Goal: Share content: Share content

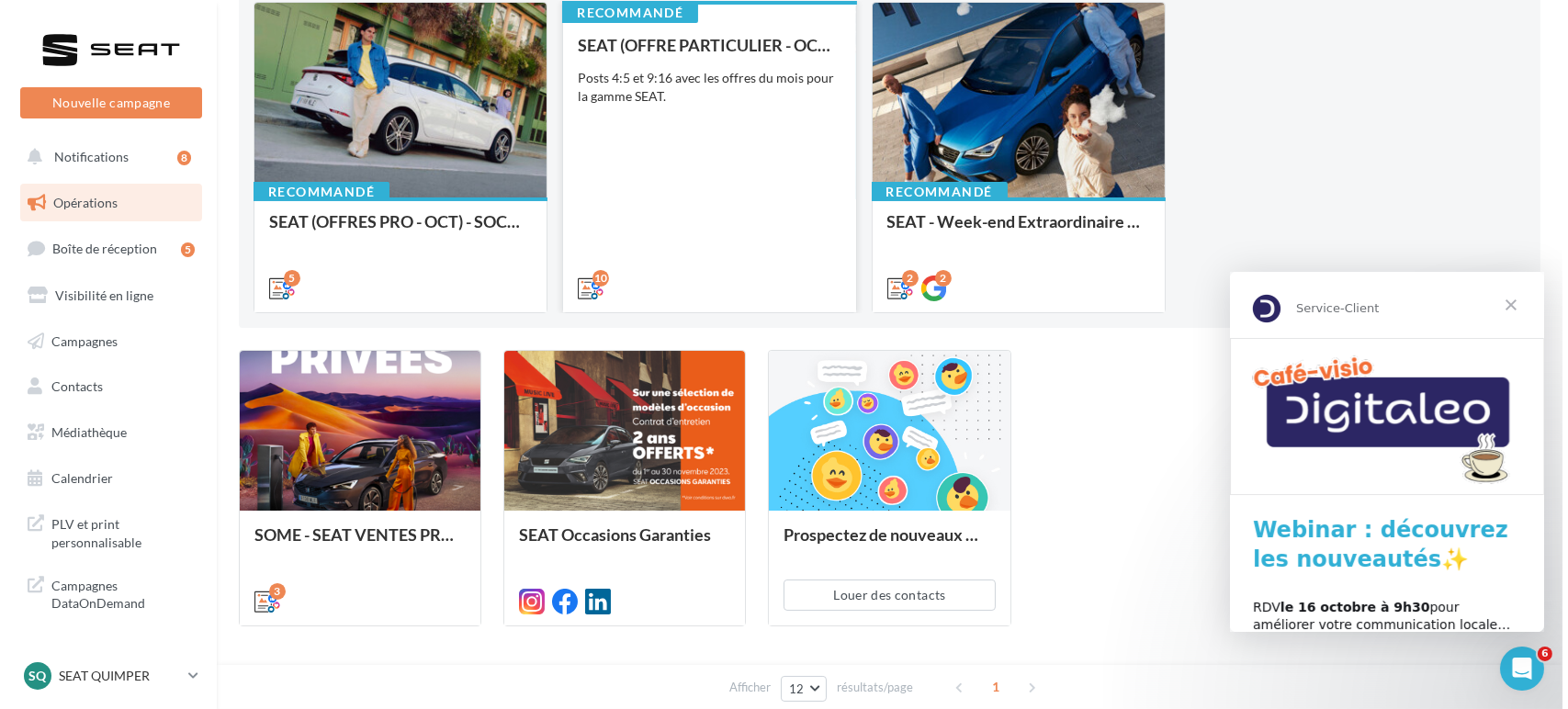
scroll to position [176, 0]
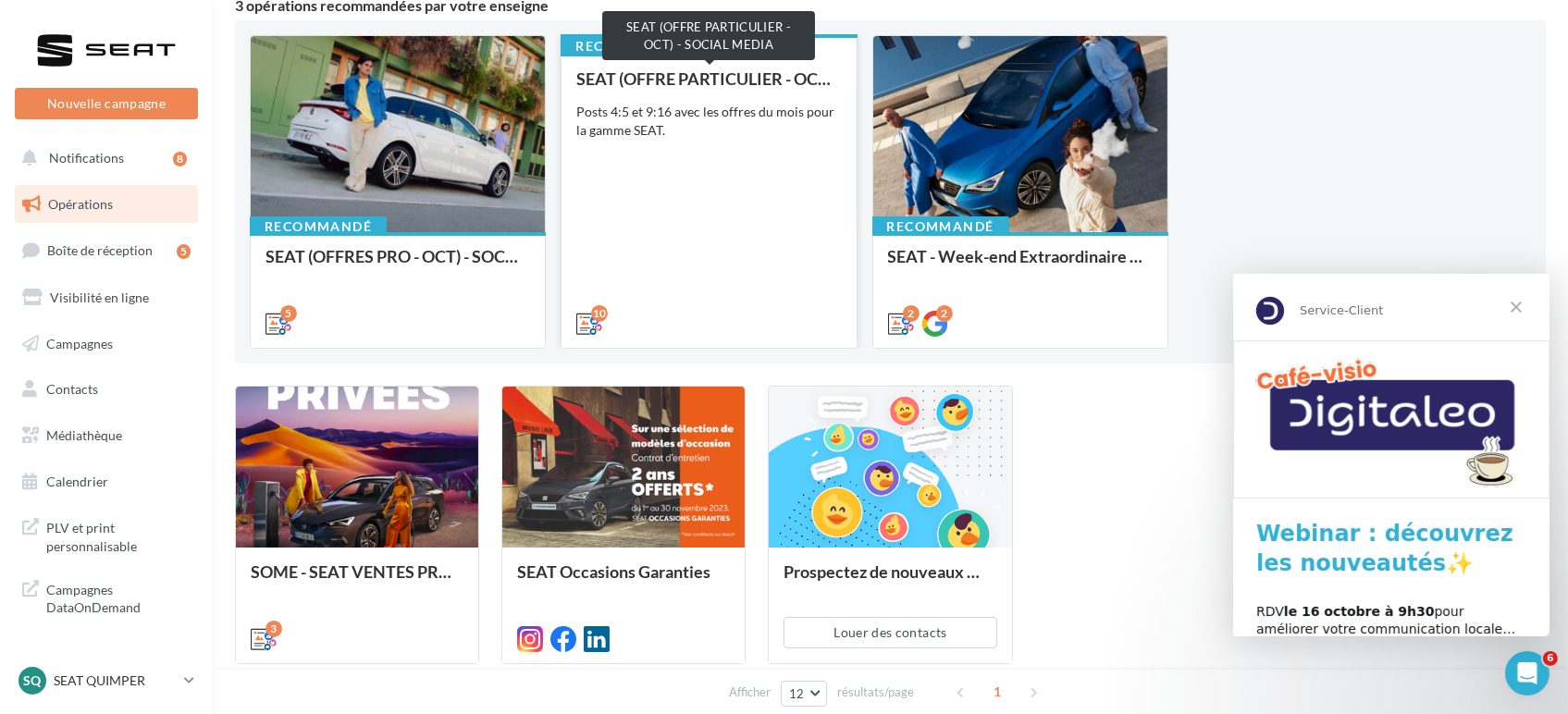
click at [698, 80] on div "SEAT (OFFRE PARTICULIER - OCT) - SOCIAL MEDIA" at bounding box center [708, 78] width 264 height 18
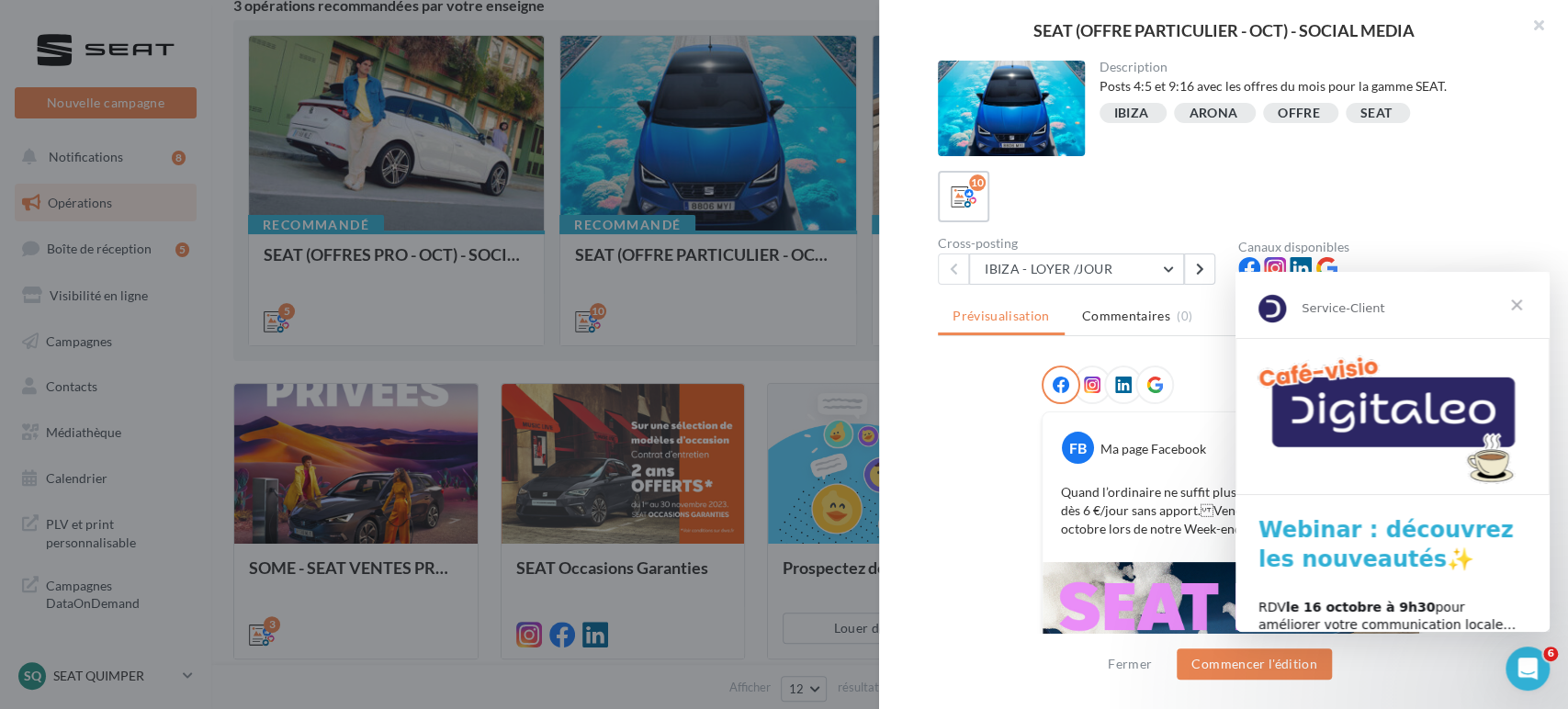
click at [1512, 300] on span "Fermer" at bounding box center [1516, 304] width 66 height 66
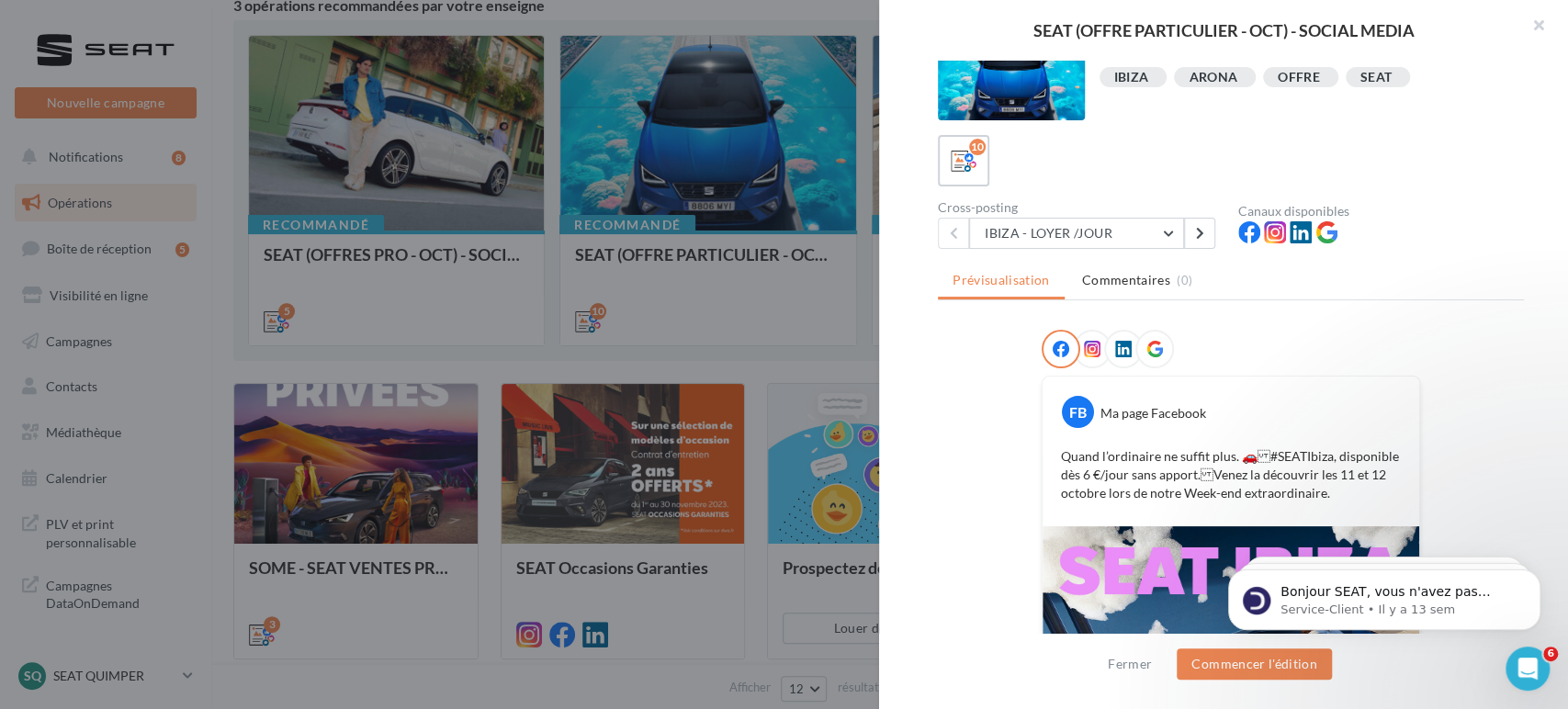
scroll to position [0, 0]
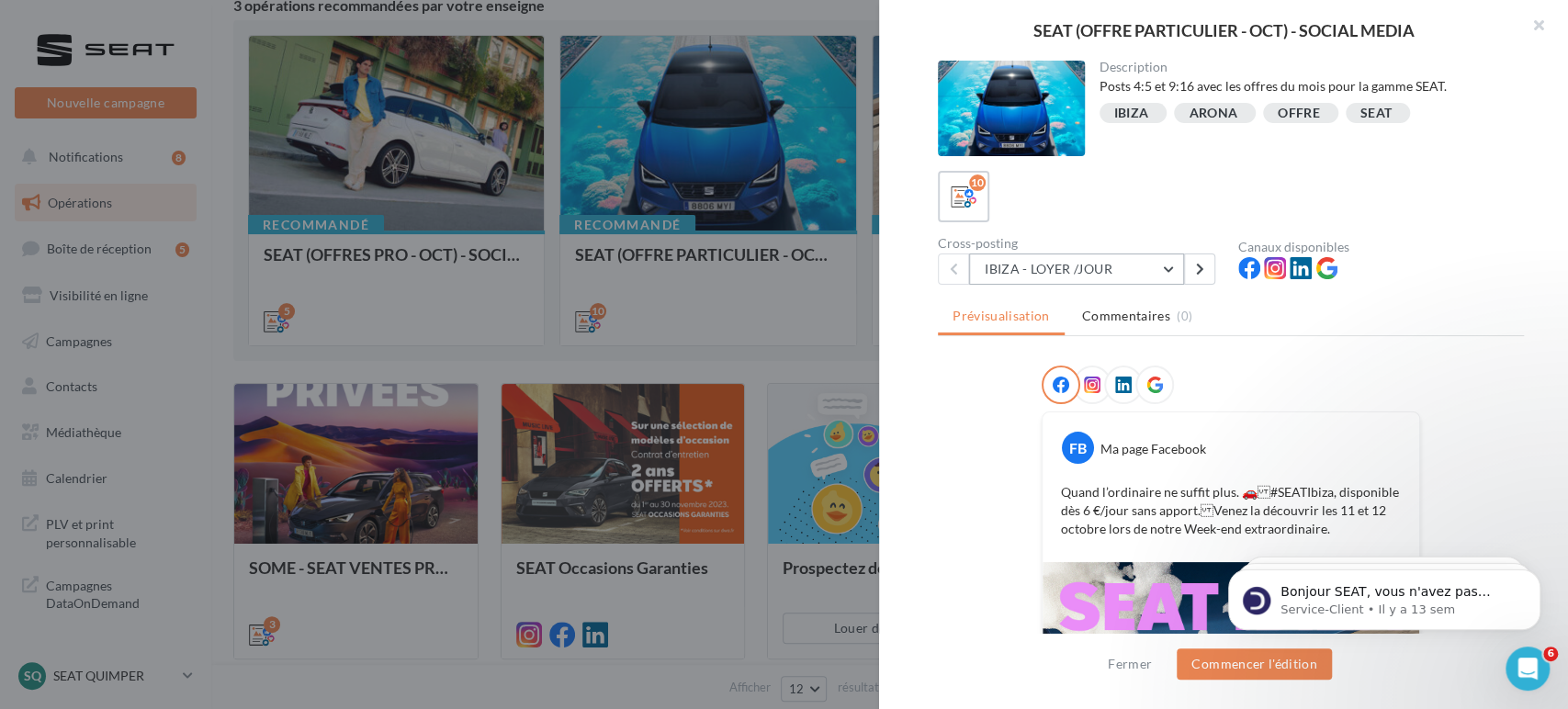
click at [1164, 268] on button "IBIZA - LOYER /JOUR" at bounding box center [1077, 269] width 215 height 32
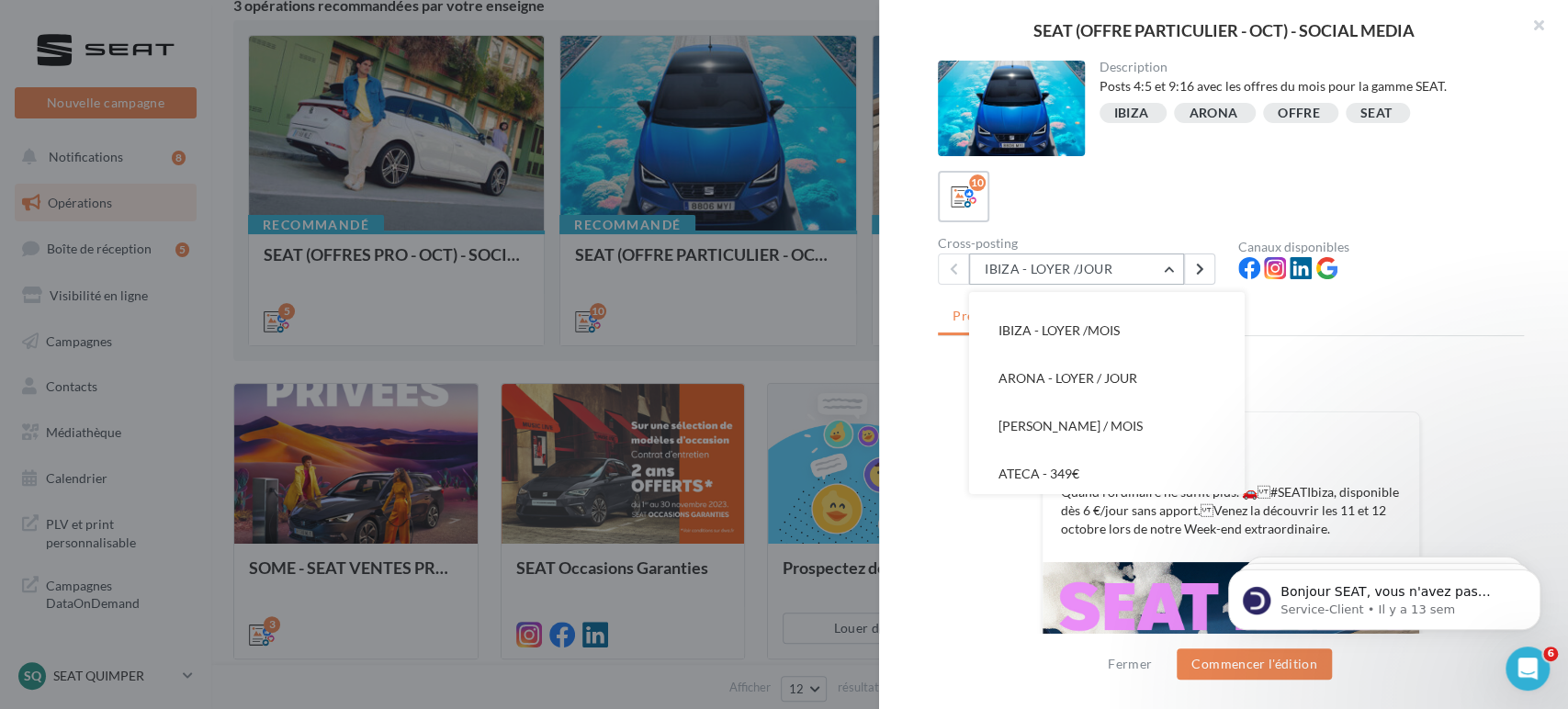
scroll to position [71, 0]
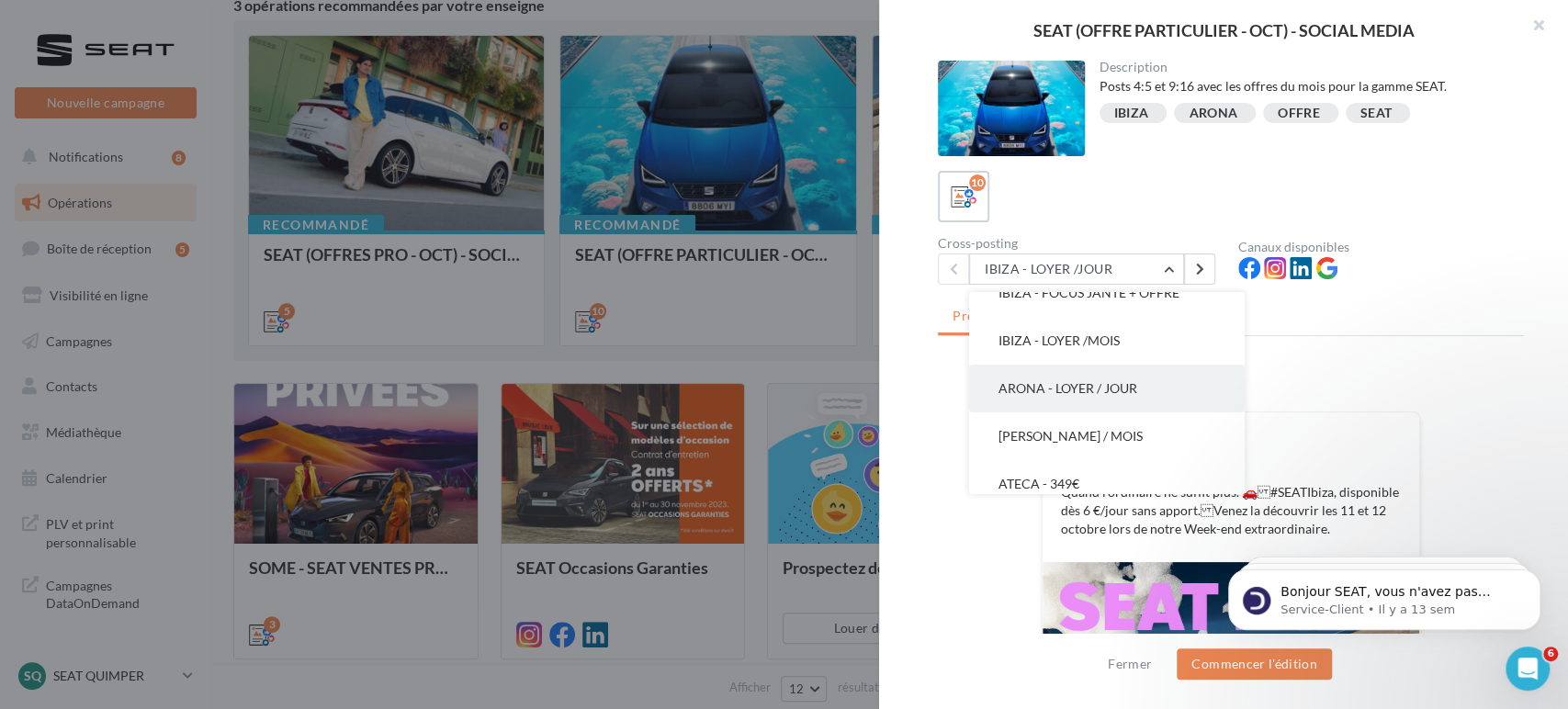
drag, startPoint x: 1084, startPoint y: 379, endPoint x: 1065, endPoint y: 404, distance: 31.4
click at [1065, 404] on button "ARONA - LOYER / JOUR" at bounding box center [1108, 388] width 276 height 48
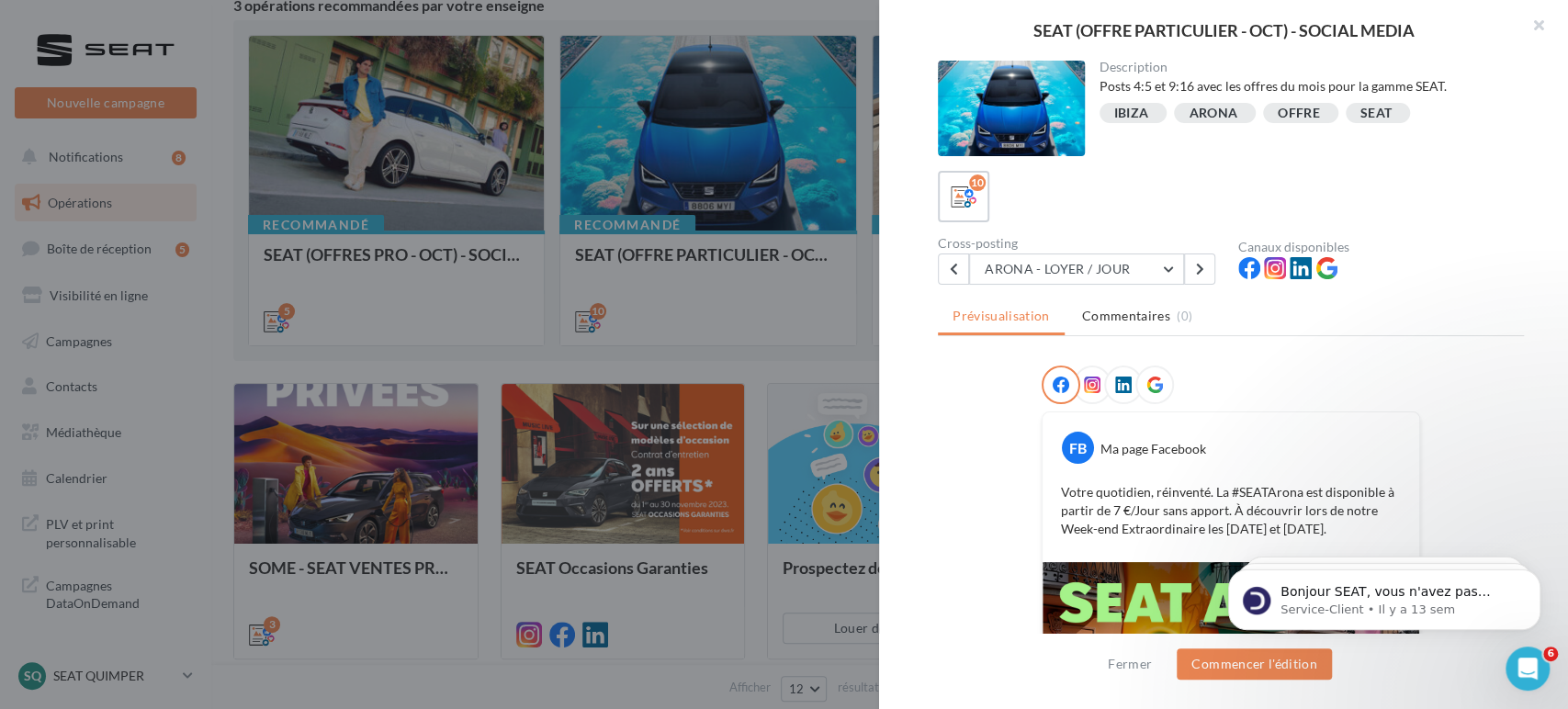
click at [1065, 404] on div at bounding box center [1230, 388] width 378 height 46
click at [1110, 270] on button "ARONA - LOYER / JOUR" at bounding box center [1077, 269] width 215 height 32
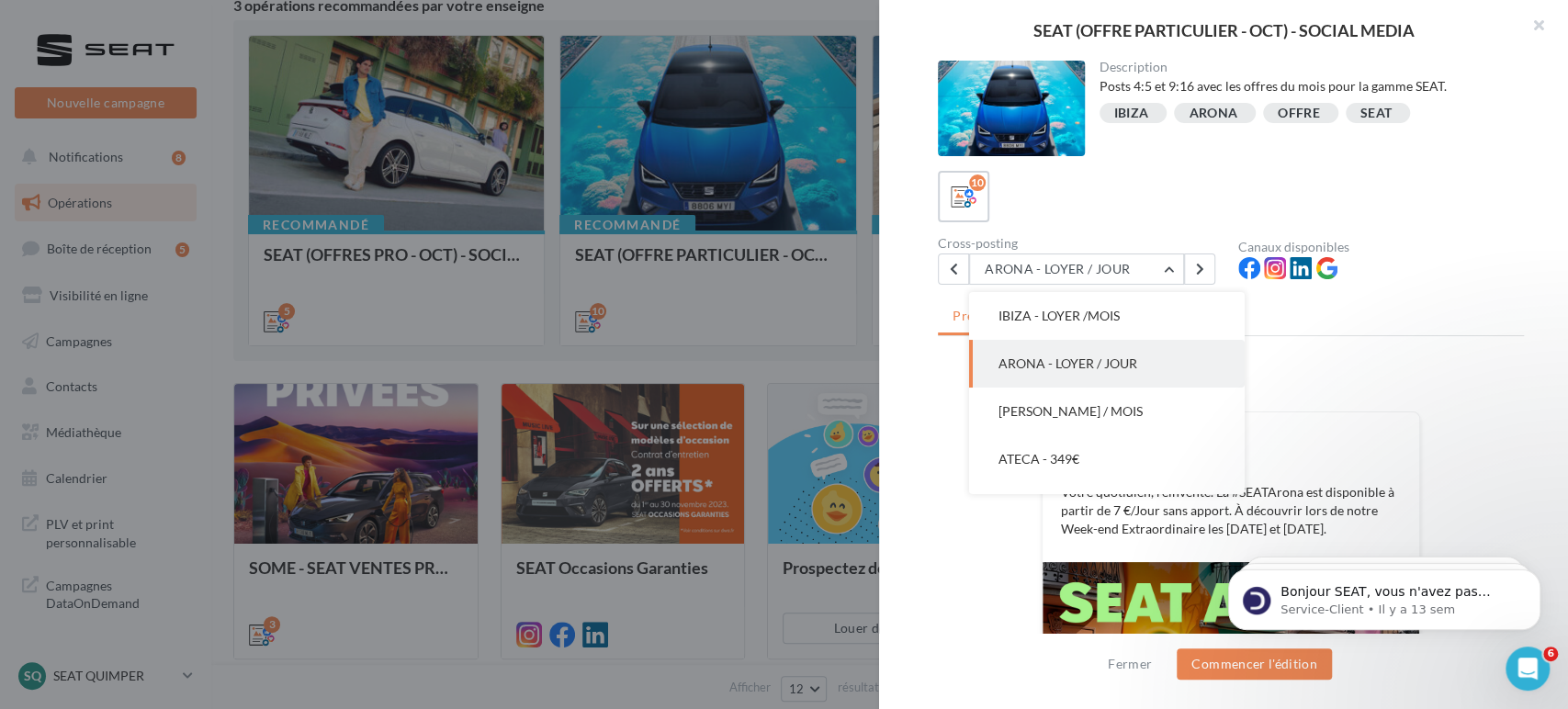
click at [1066, 366] on span "ARONA - LOYER / JOUR" at bounding box center [1067, 363] width 139 height 15
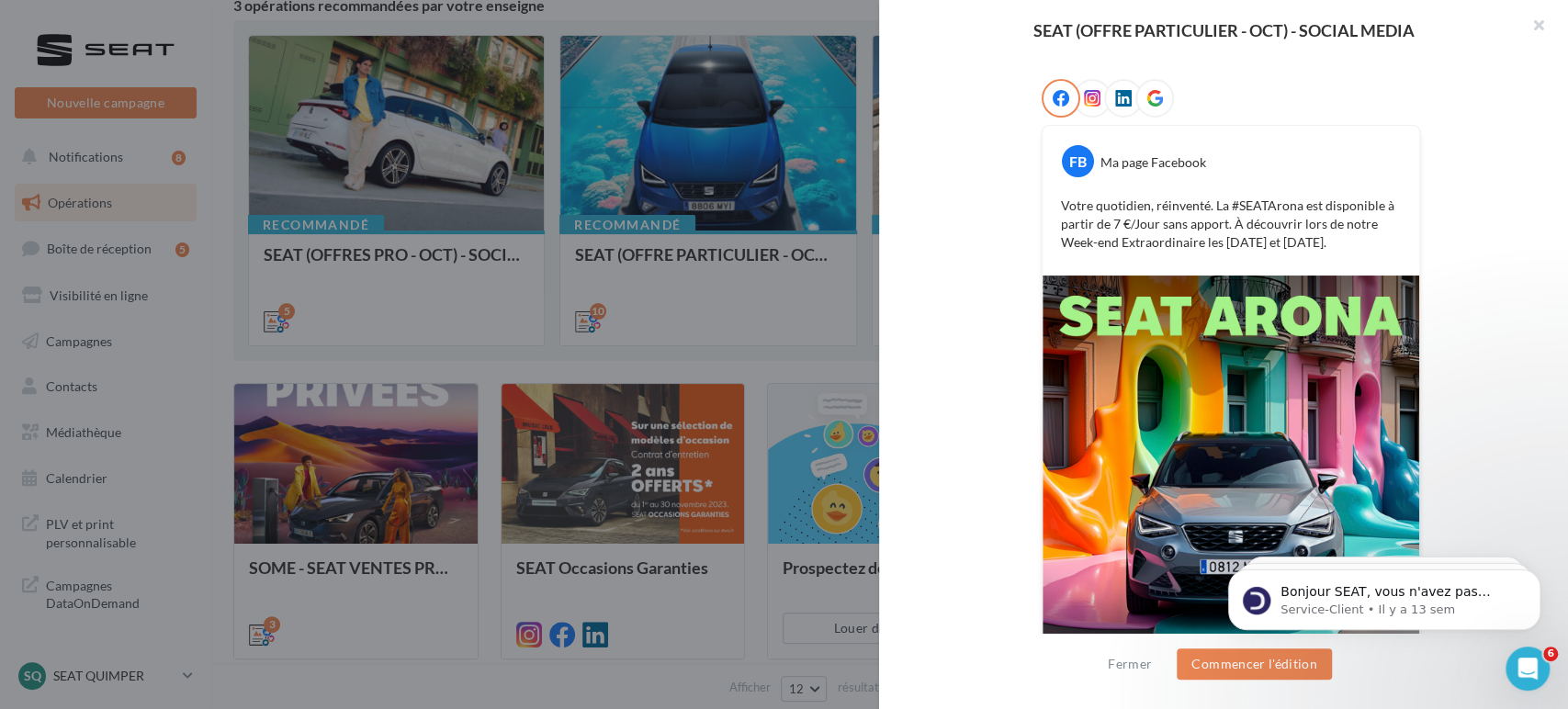
scroll to position [100, 0]
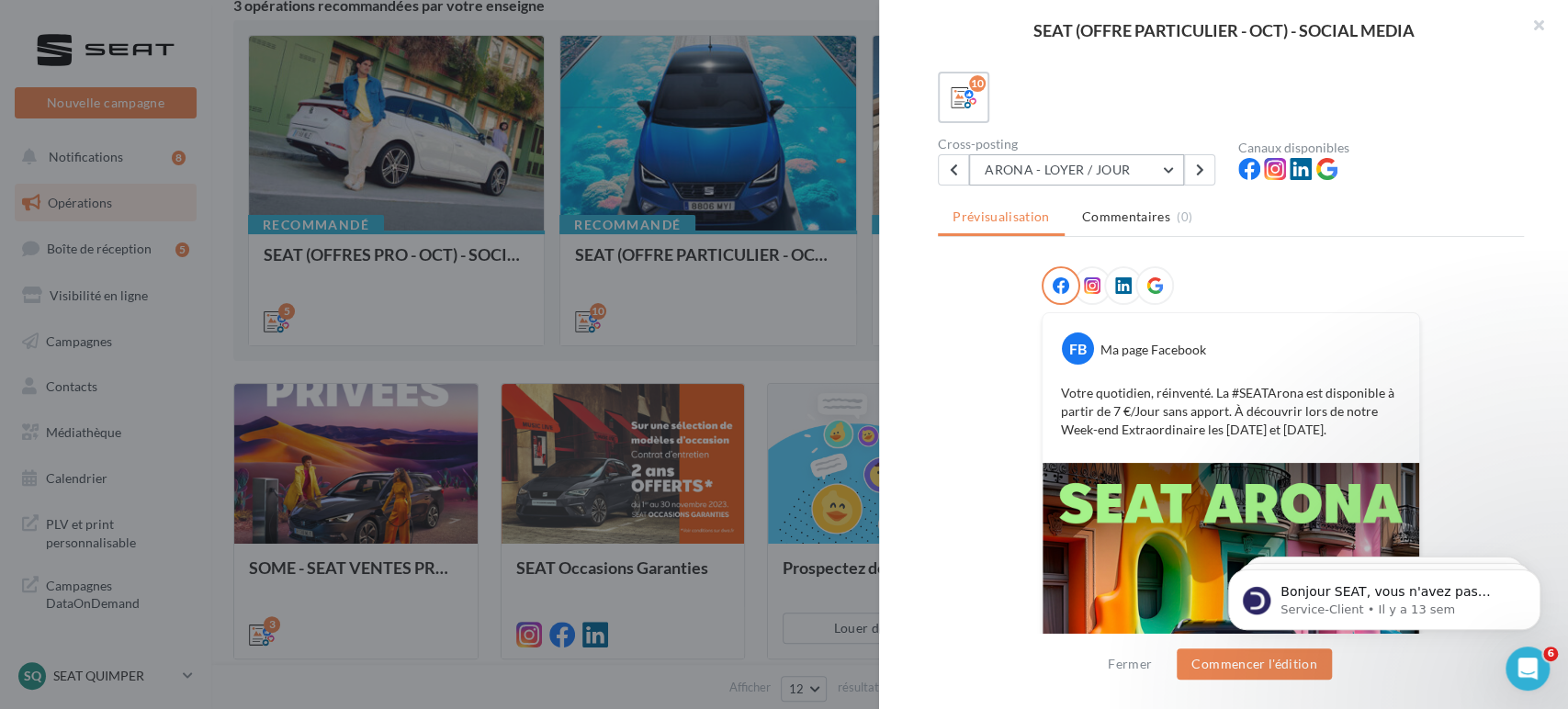
click at [1076, 167] on button "ARONA - LOYER / JOUR" at bounding box center [1077, 169] width 215 height 32
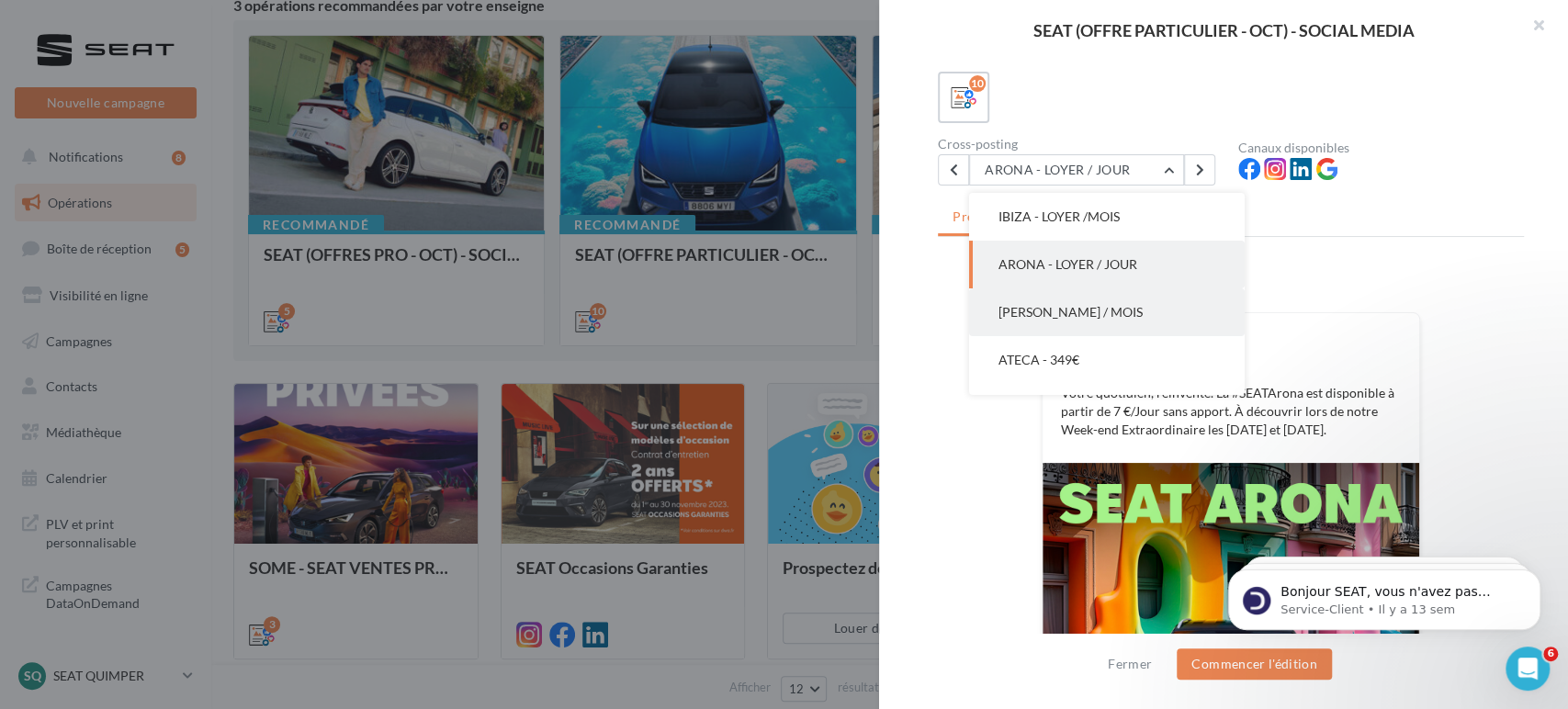
click at [1033, 316] on span "[PERSON_NAME] / MOIS" at bounding box center [1070, 312] width 145 height 15
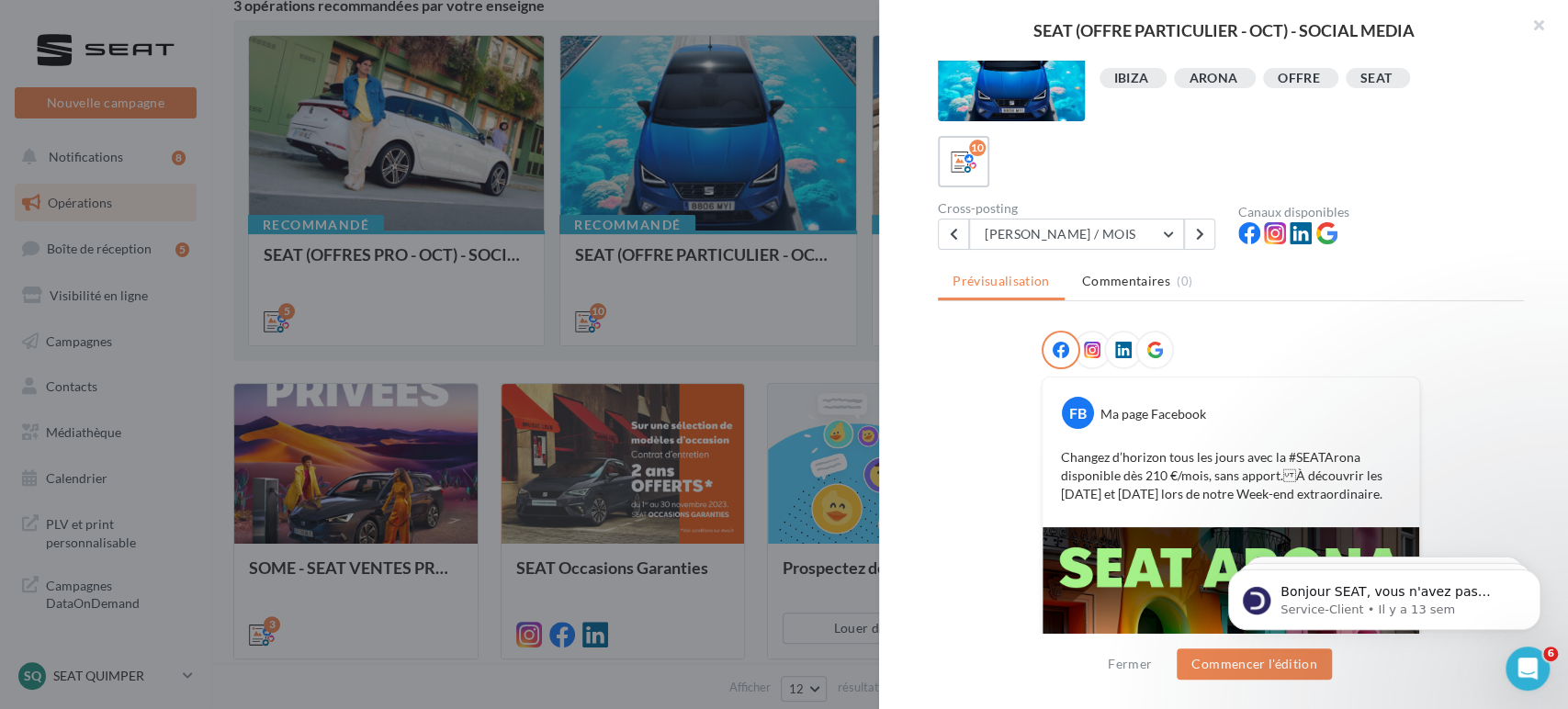
scroll to position [0, 0]
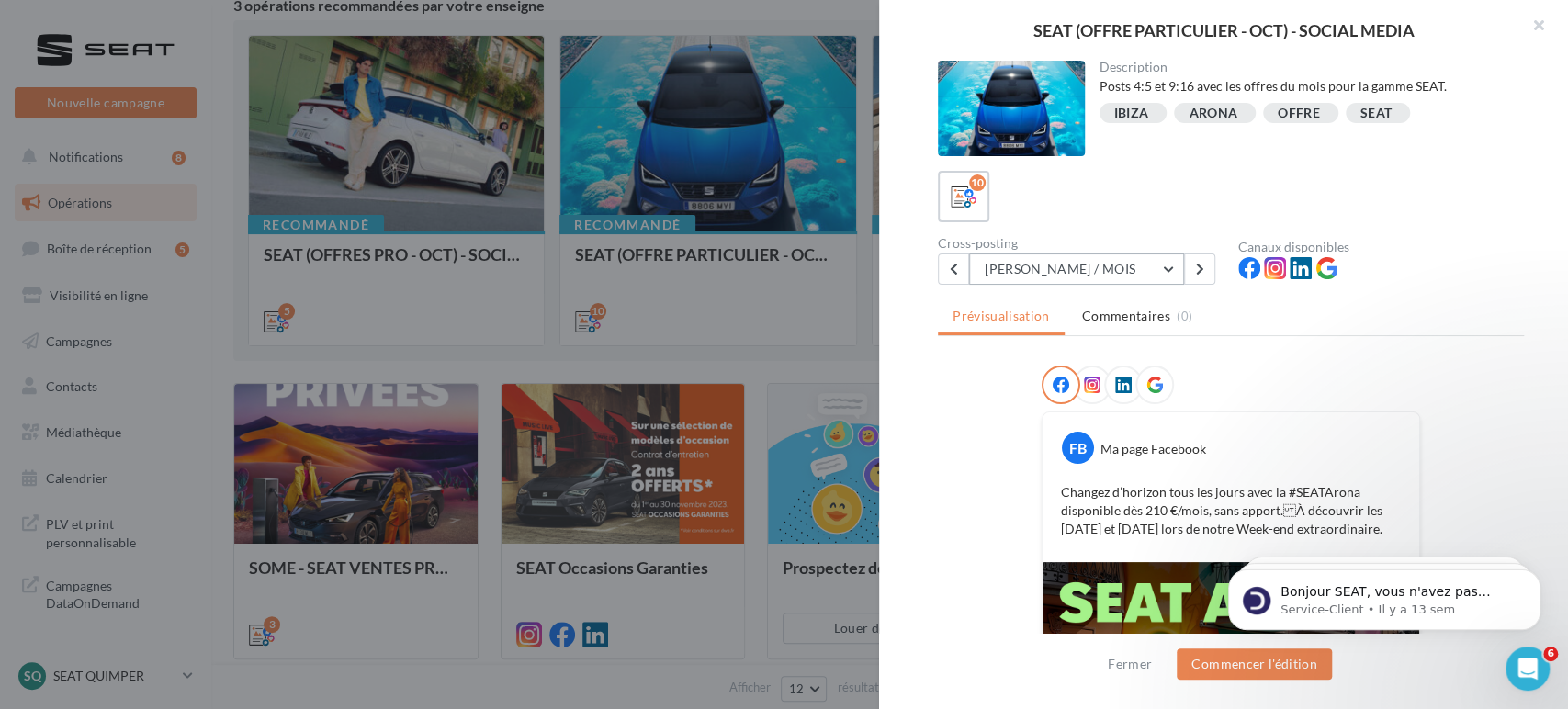
click at [1062, 255] on button "[PERSON_NAME] / MOIS" at bounding box center [1077, 269] width 215 height 32
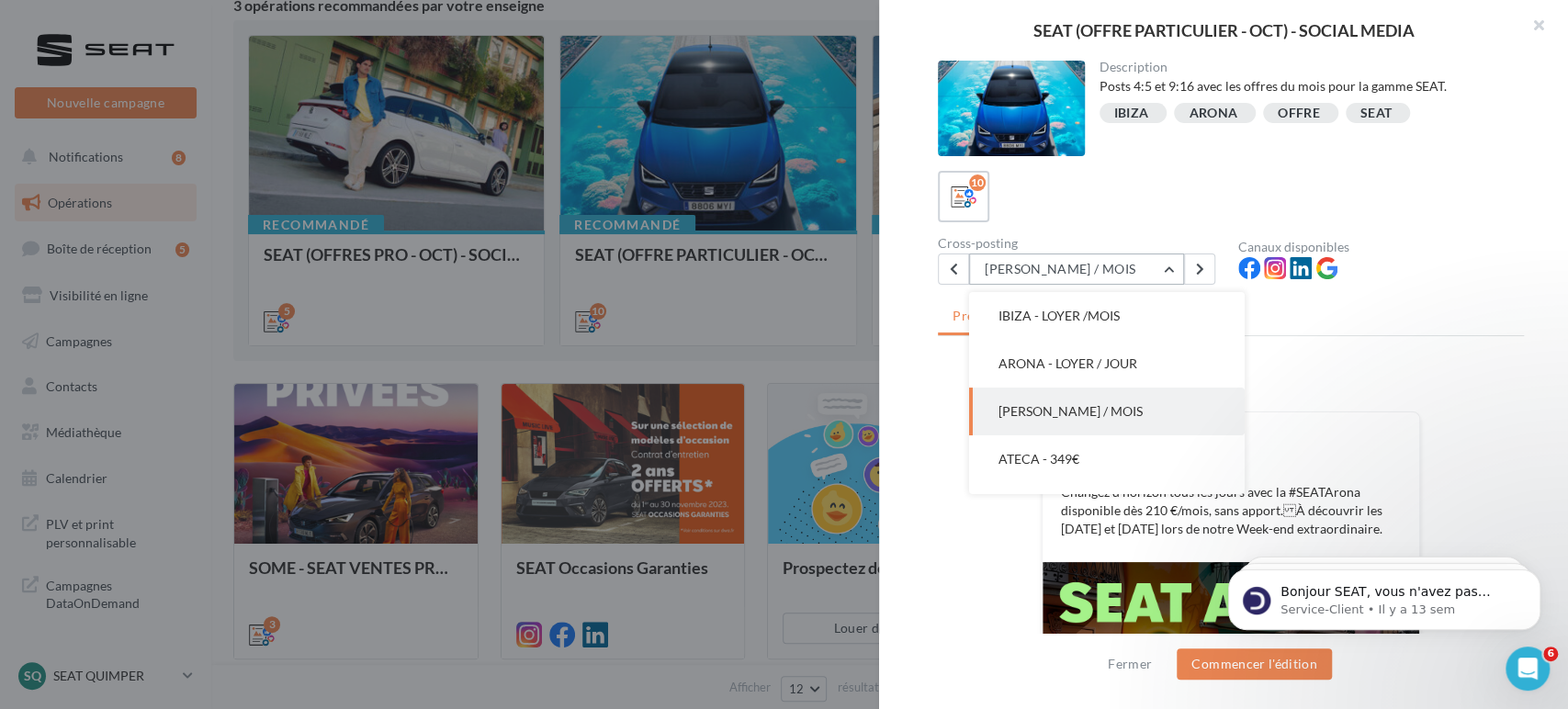
scroll to position [143, 0]
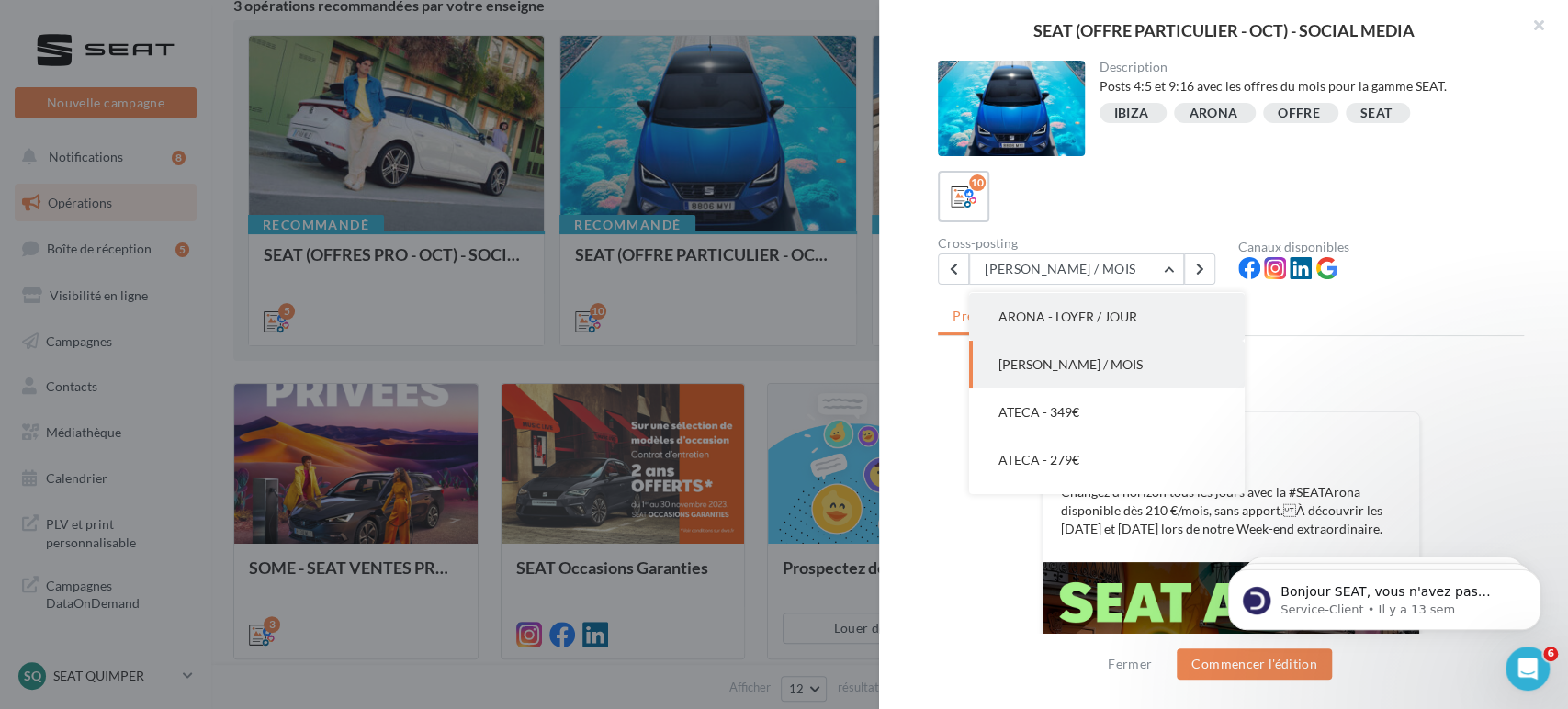
click at [1094, 315] on span "ARONA - LOYER / JOUR" at bounding box center [1067, 316] width 139 height 15
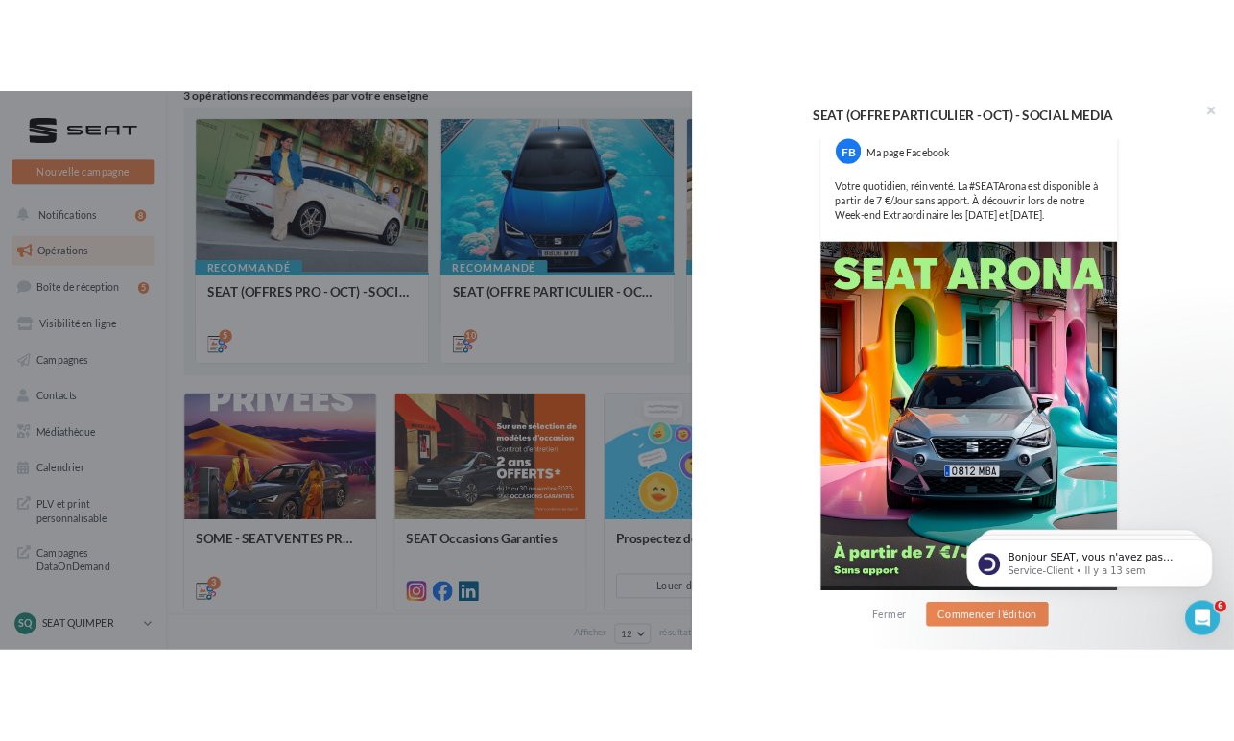
scroll to position [423, 0]
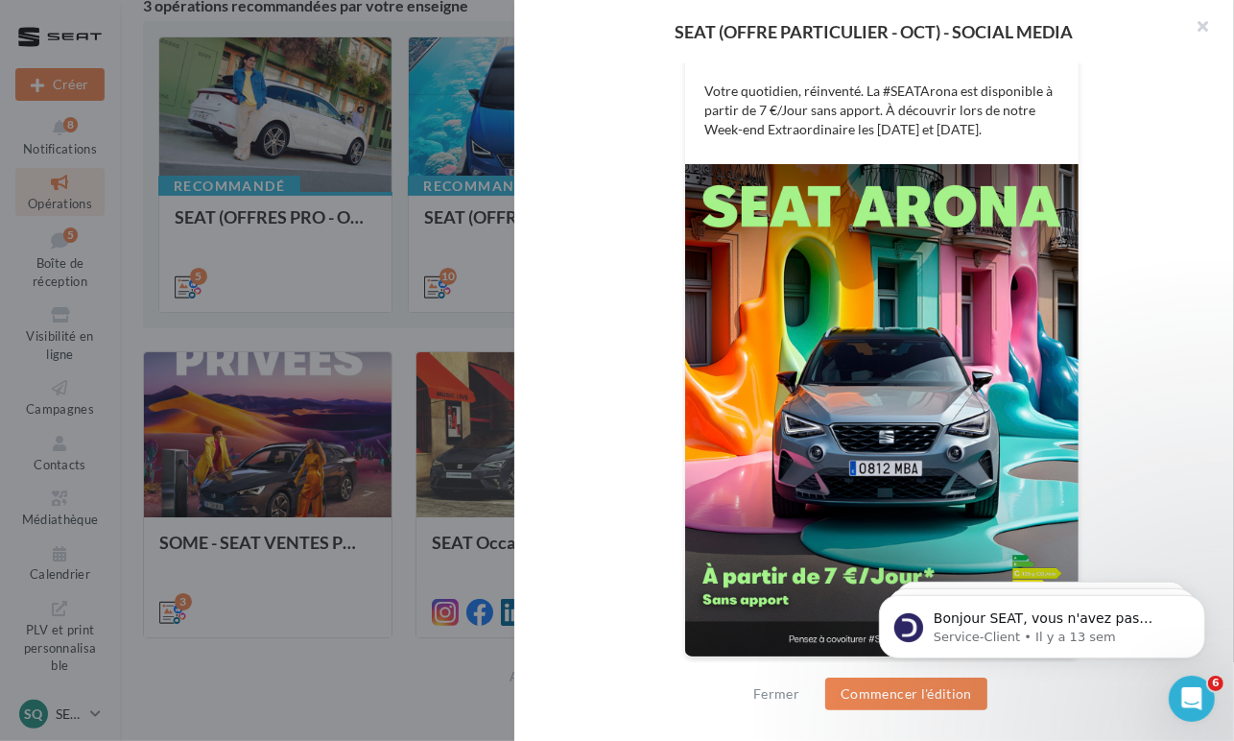
click at [1147, 196] on div "FB Ma page Facebook Votre quotidien, réinventé. La #SEATArona est disponible à …" at bounding box center [882, 320] width 612 height 723
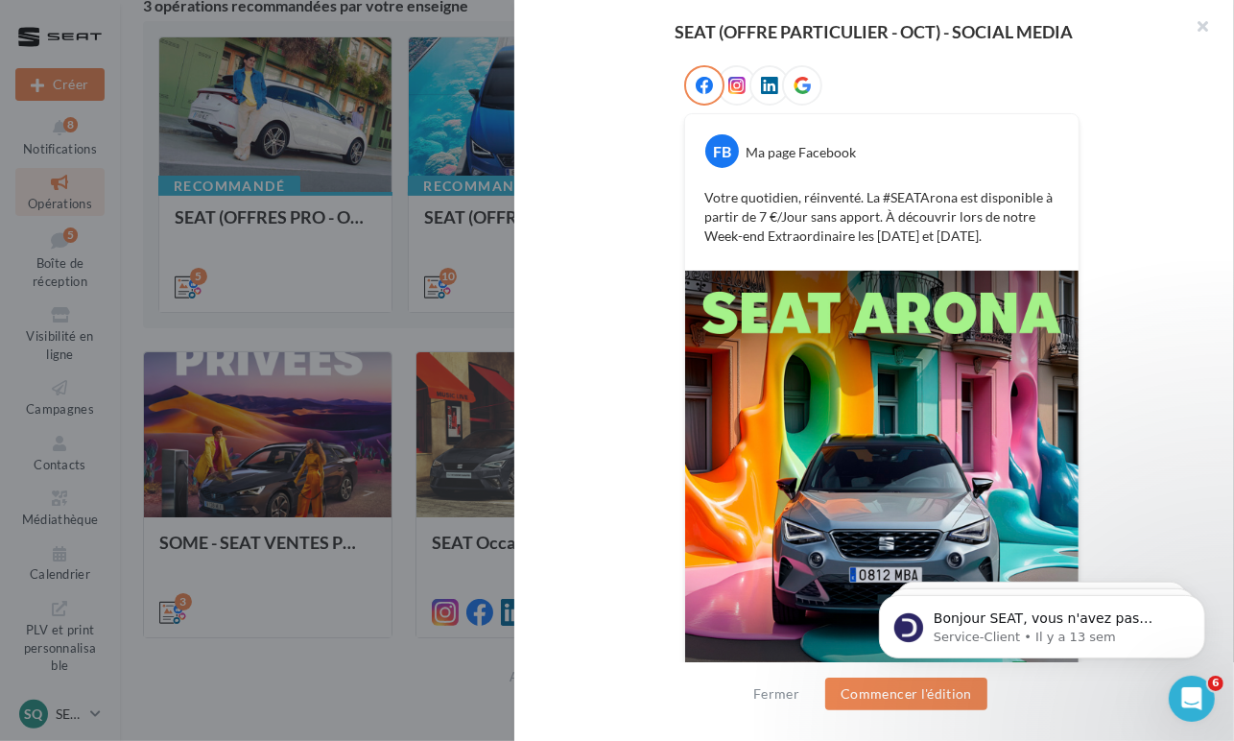
drag, startPoint x: 1008, startPoint y: 235, endPoint x: 698, endPoint y: 190, distance: 313.3
click at [698, 190] on div "Votre quotidien, réinventé. La #SEATArona est disponible à partir de 7 €/Jour s…" at bounding box center [882, 216] width 384 height 67
copy p "Votre quotidien, réinventé. La #SEATArona est disponible à partir de 7 €/Jour s…"
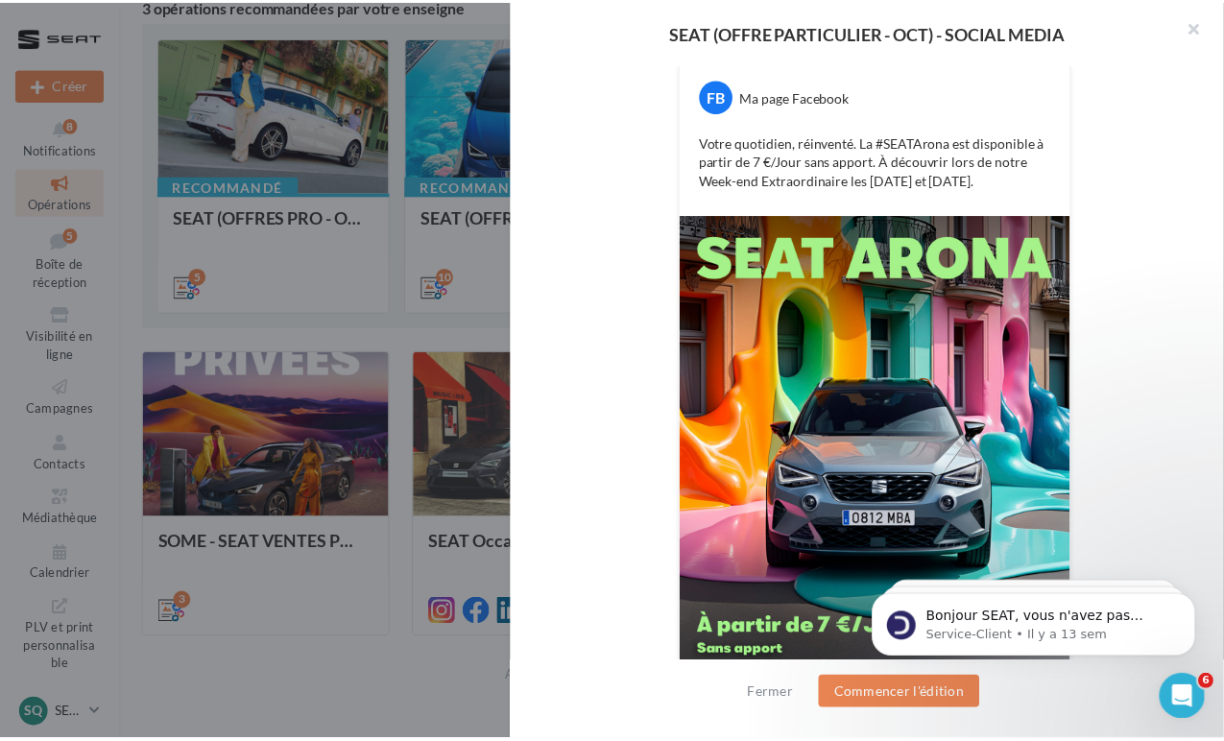
scroll to position [423, 0]
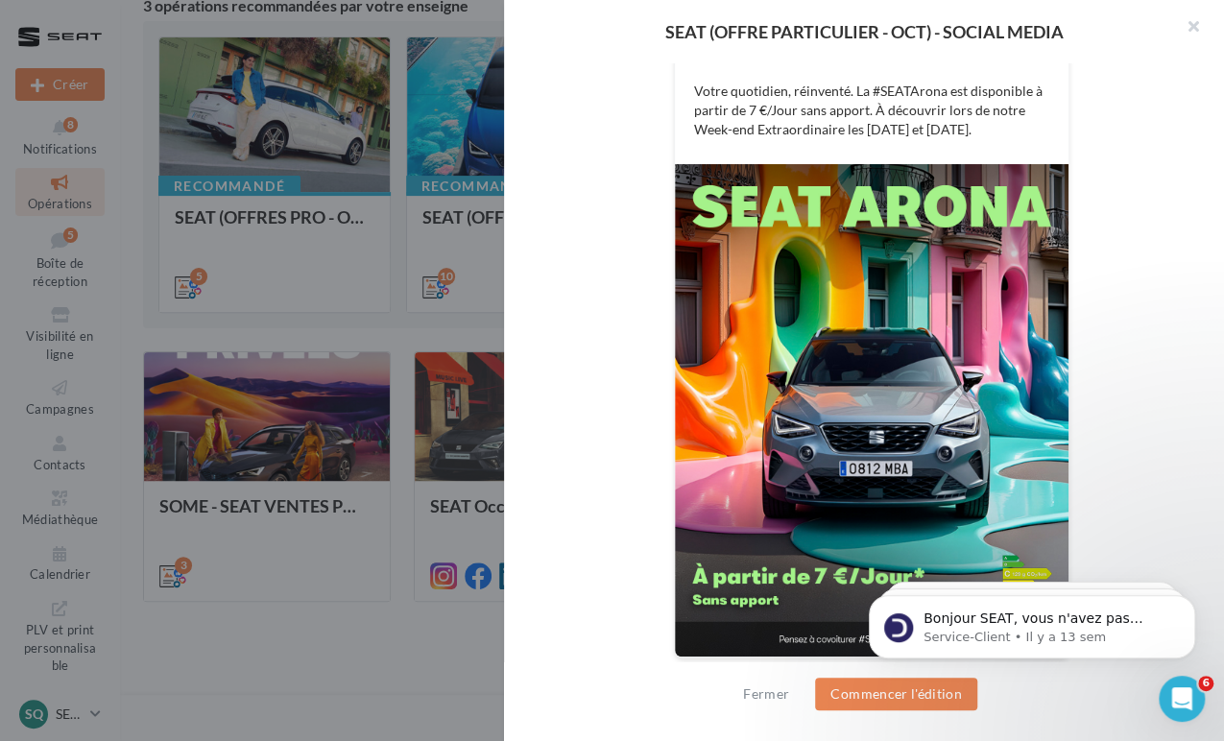
click at [378, 635] on div at bounding box center [612, 370] width 1224 height 741
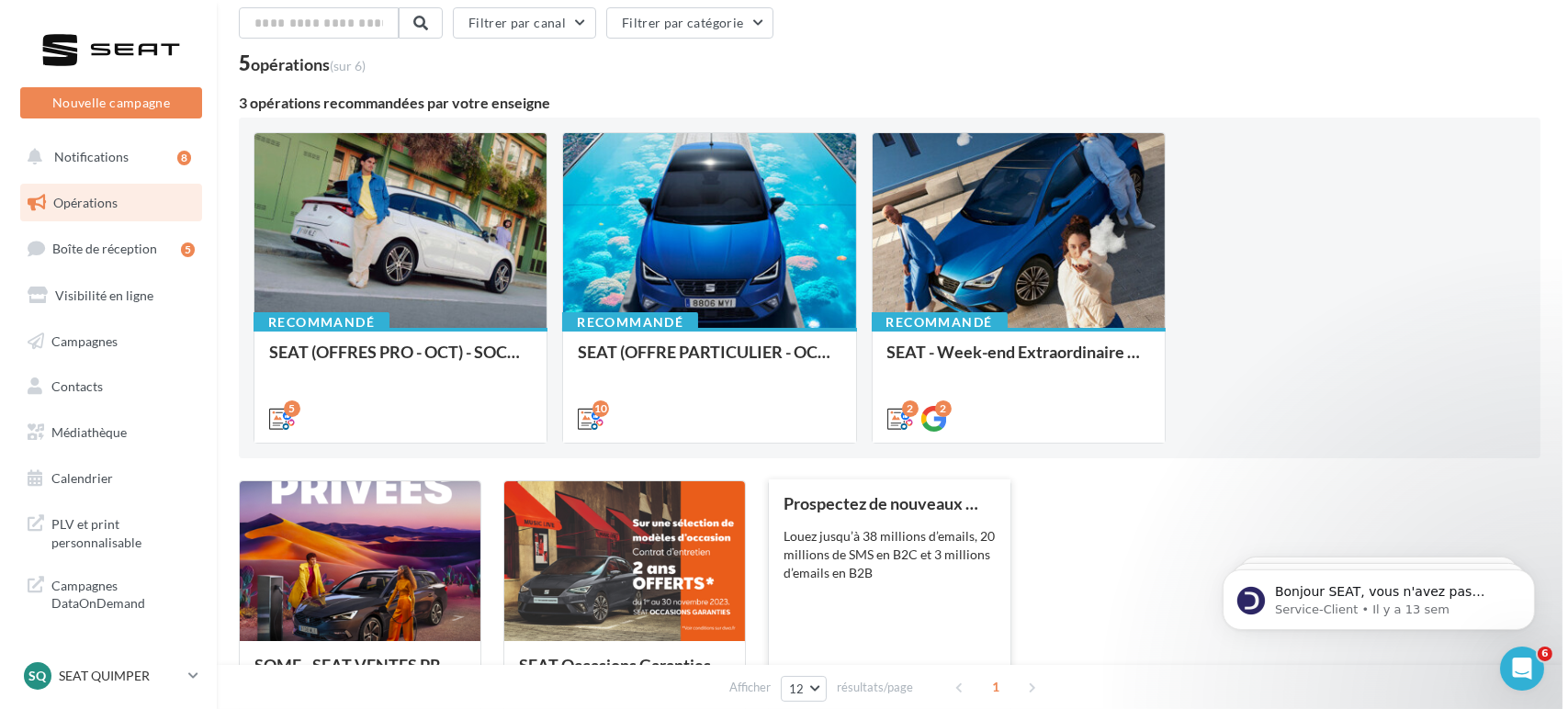
scroll to position [75, 0]
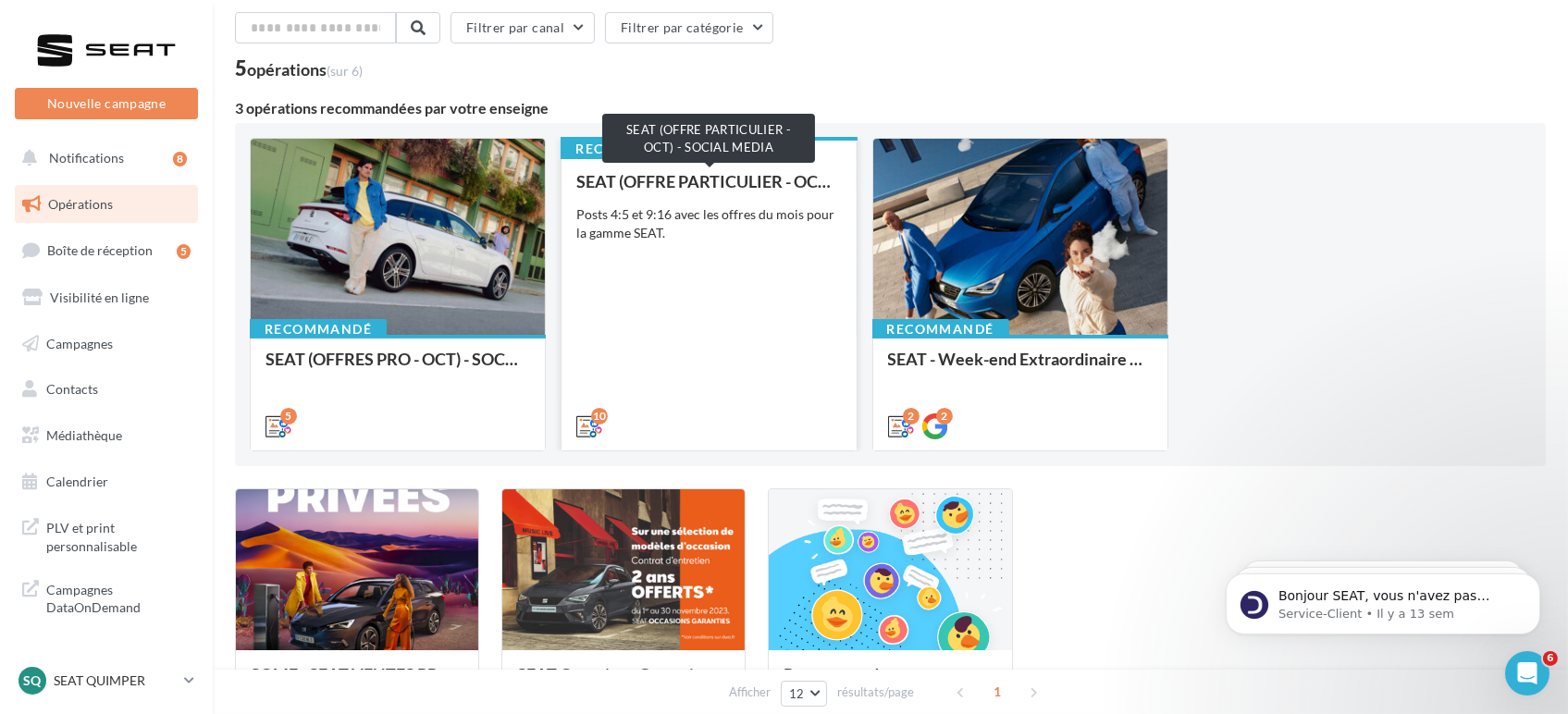
click at [715, 178] on div "SEAT (OFFRE PARTICULIER - OCT) - SOCIAL MEDIA" at bounding box center [708, 181] width 264 height 18
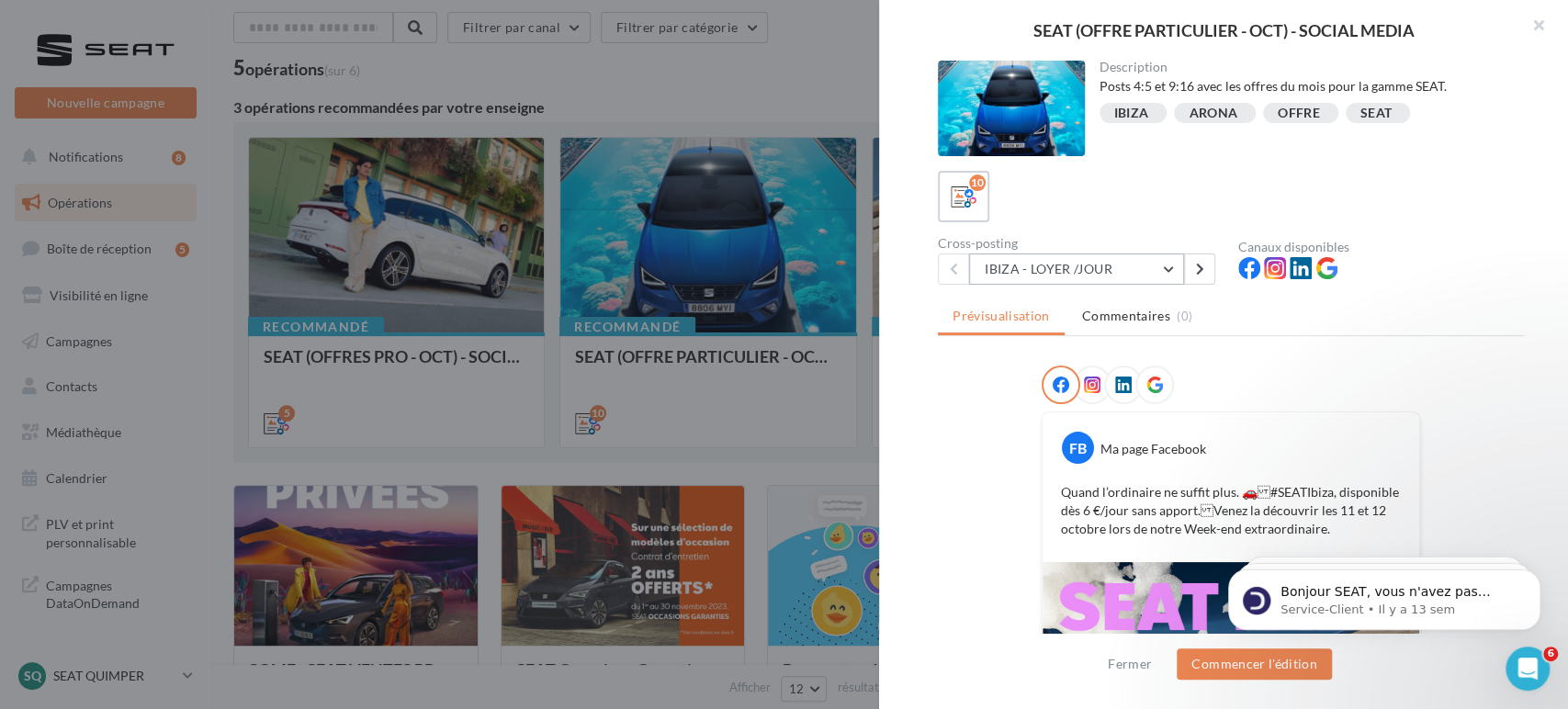
click at [1173, 268] on button "IBIZA - LOYER /JOUR" at bounding box center [1077, 269] width 215 height 32
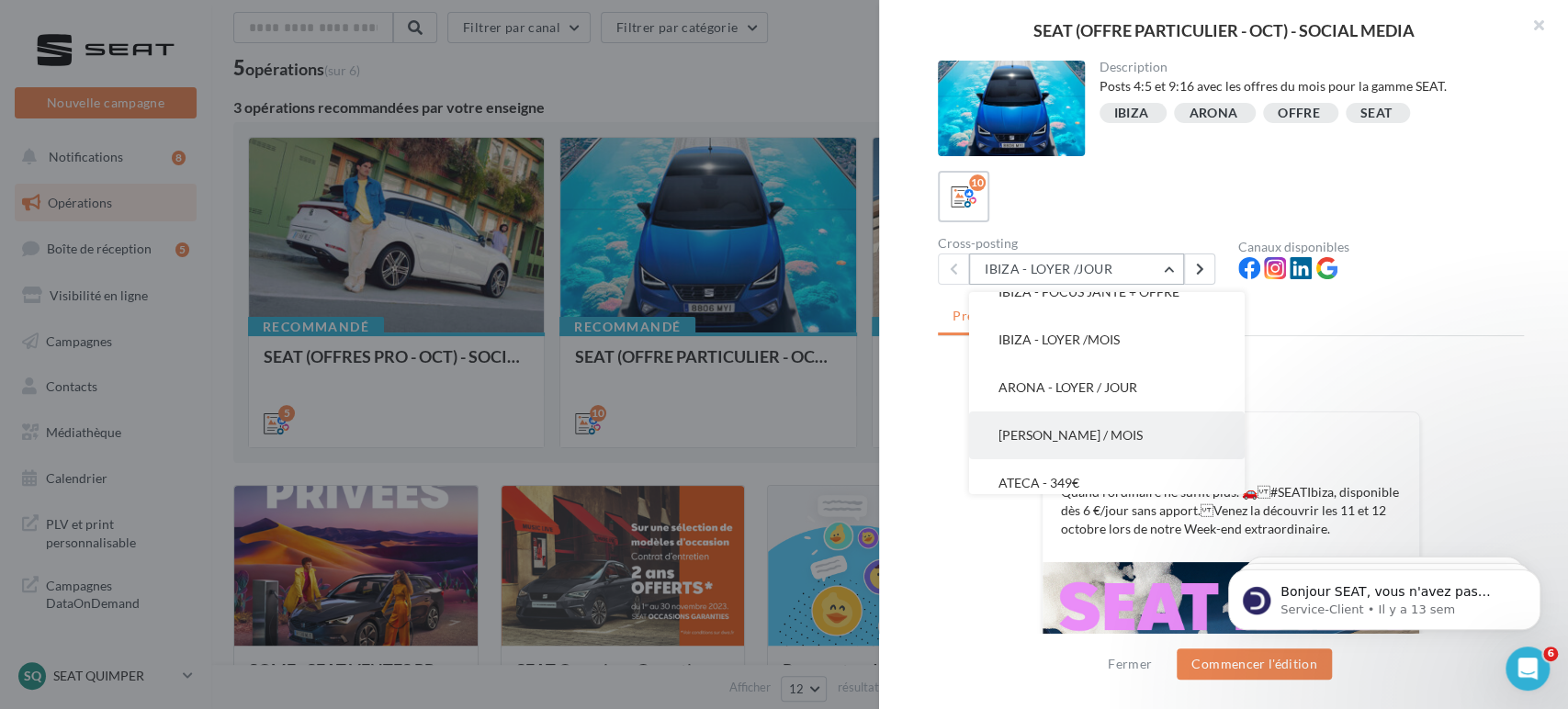
scroll to position [102, 0]
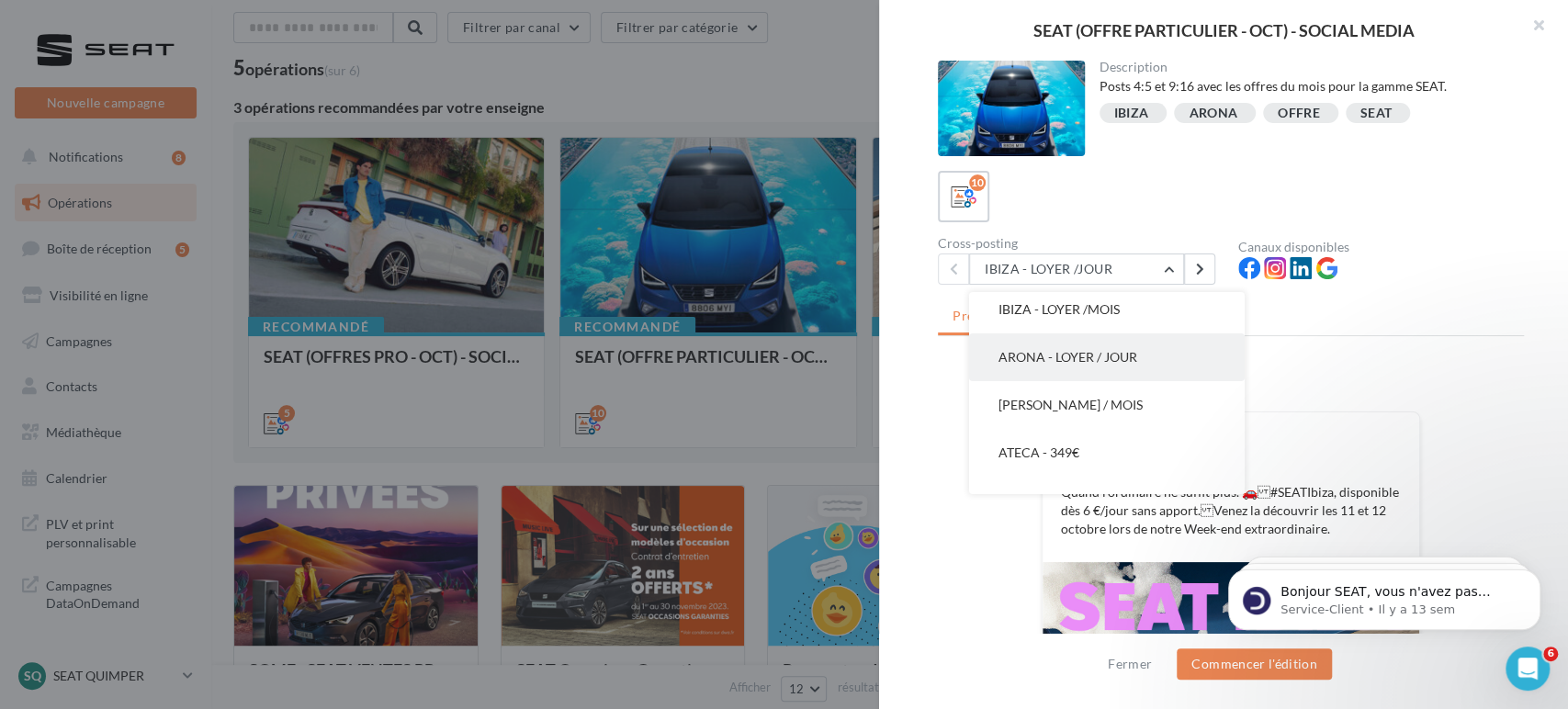
click at [1105, 362] on span "ARONA - LOYER / JOUR" at bounding box center [1067, 357] width 139 height 15
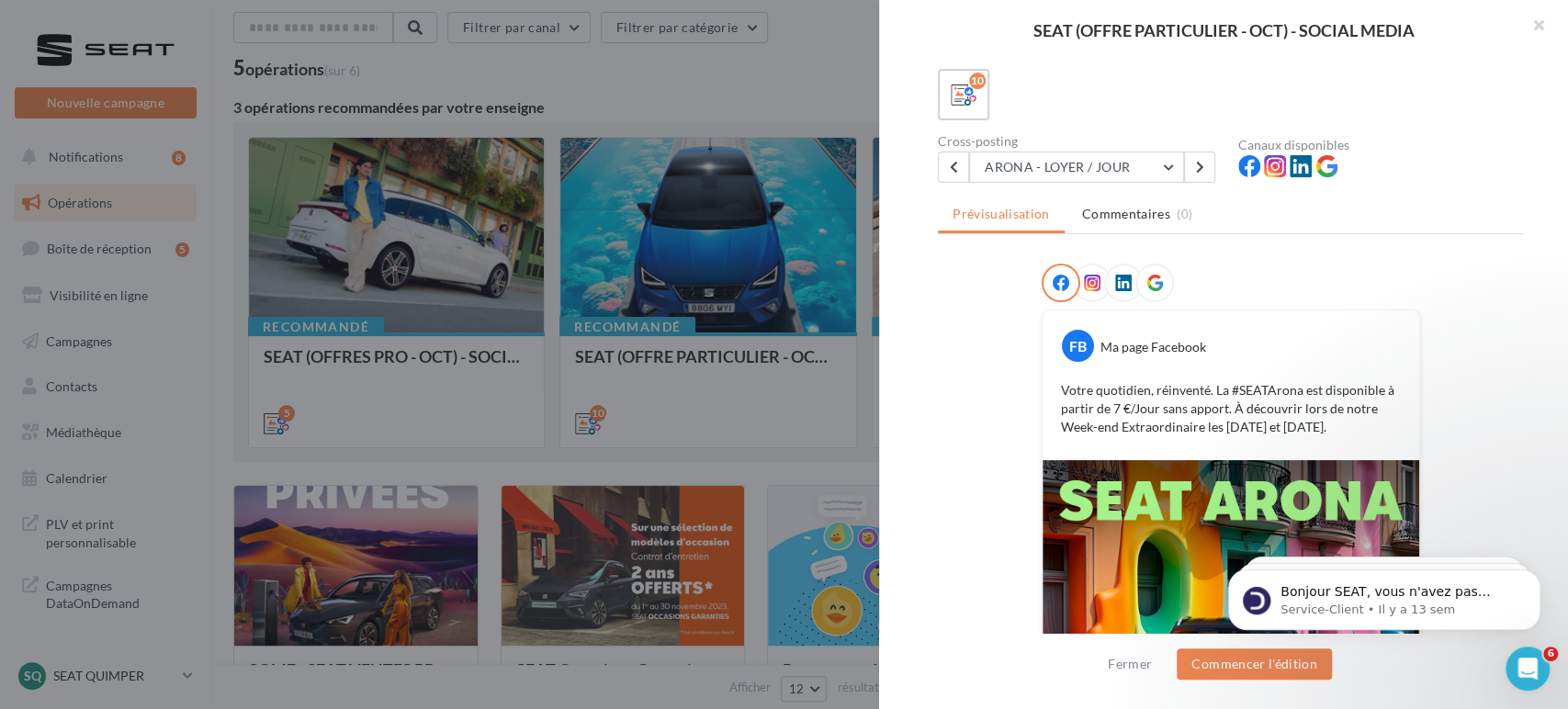
drag, startPoint x: 1305, startPoint y: 430, endPoint x: 1059, endPoint y: 392, distance: 248.9
click at [1062, 392] on p "Votre quotidien, réinventé. La #SEATArona est disponible à partir de 7 €/Jour s…" at bounding box center [1231, 409] width 340 height 55
copy p "Votre quotidien, réinventé. La #SEATArona est disponible à partir de 7 €/Jour s…"
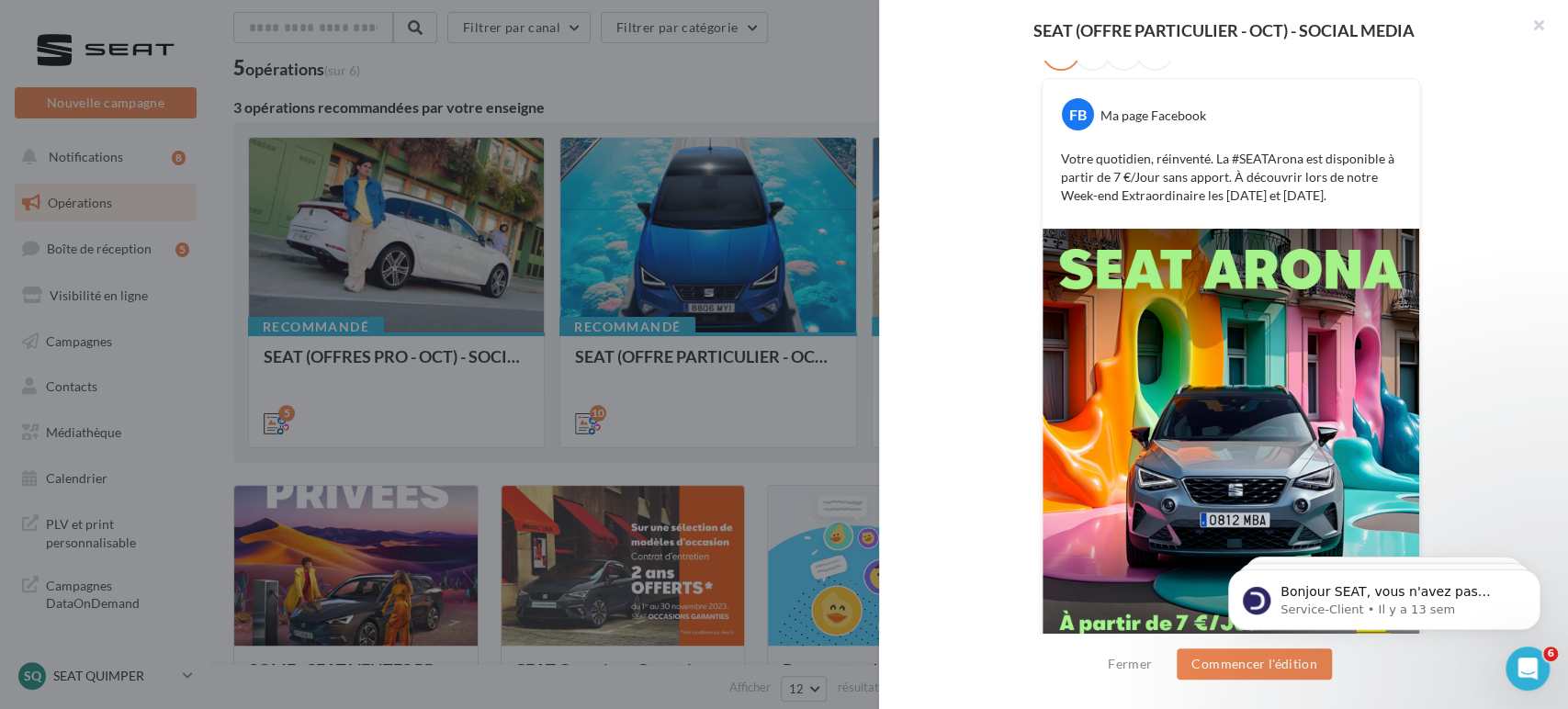
scroll to position [405, 0]
